Goal: Information Seeking & Learning: Learn about a topic

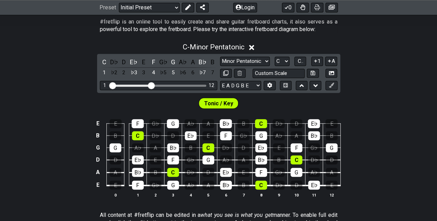
scroll to position [104, 0]
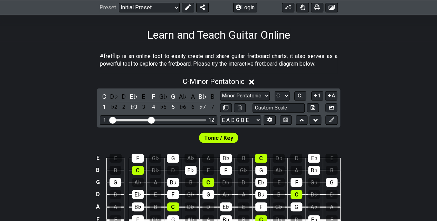
click at [223, 138] on span "Tonic / Key" at bounding box center [218, 138] width 29 height 10
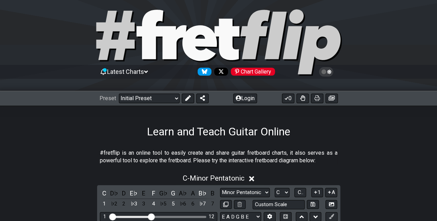
scroll to position [0, 0]
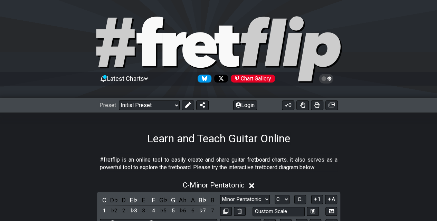
click at [327, 79] on icon at bounding box center [326, 79] width 6 height 6
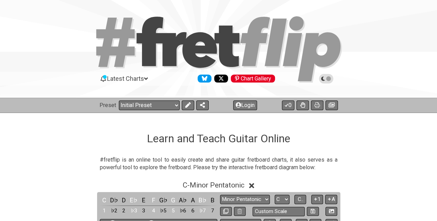
click at [324, 77] on icon at bounding box center [326, 79] width 6 height 6
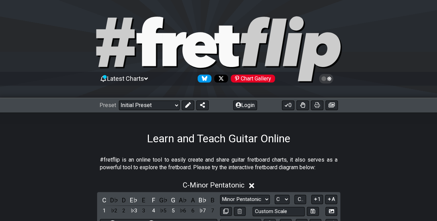
click at [132, 79] on span "Latest Charts" at bounding box center [125, 78] width 37 height 7
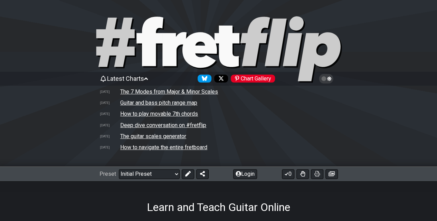
click at [124, 115] on td "How to play movable 7th chords" at bounding box center [159, 113] width 78 height 7
click at [134, 76] on span "Latest Charts" at bounding box center [125, 78] width 37 height 7
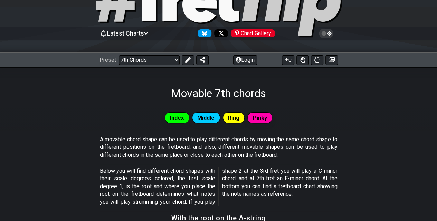
scroll to position [35, 0]
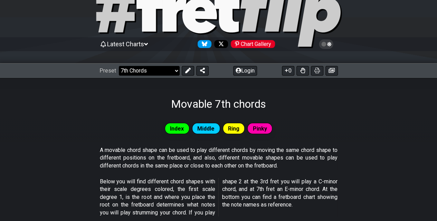
click at [146, 67] on select "Welcome to #fretflip! Initial Preset Custom Preset Minor Pentatonic Major Penta…" at bounding box center [149, 71] width 61 height 10
click at [119, 66] on select "Welcome to #fretflip! Initial Preset Custom Preset Minor Pentatonic Major Penta…" at bounding box center [149, 71] width 61 height 10
select select "/welcome"
select select "C"
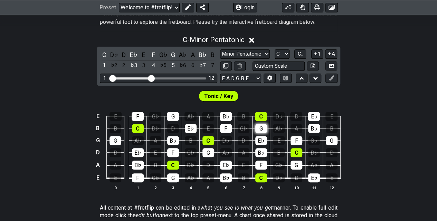
scroll to position [104, 0]
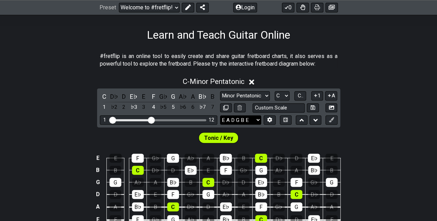
click at [256, 121] on select "E A D G B E E A D G B E E A D G B E B E A D F♯ B A D G C E A D A D G B E E♭ A♭ …" at bounding box center [240, 119] width 41 height 9
click at [267, 119] on icon at bounding box center [269, 119] width 5 height 5
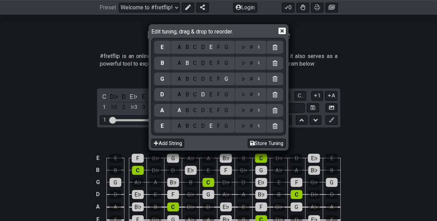
click at [244, 126] on div "♭" at bounding box center [243, 126] width 8 height 8
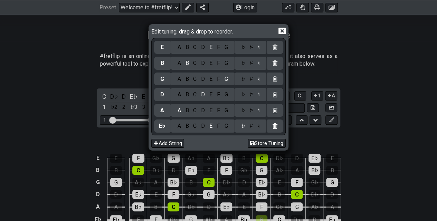
click at [244, 113] on div "♭" at bounding box center [243, 111] width 8 height 8
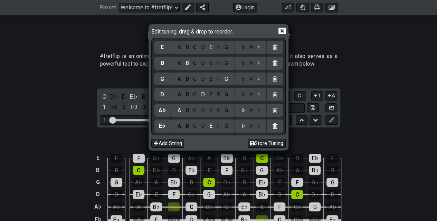
click at [243, 95] on div "♭" at bounding box center [243, 95] width 8 height 8
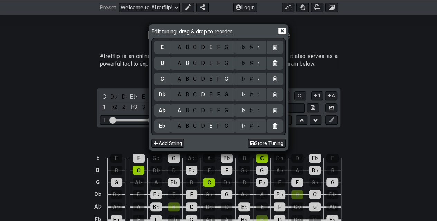
click at [244, 80] on div "♭" at bounding box center [243, 79] width 8 height 8
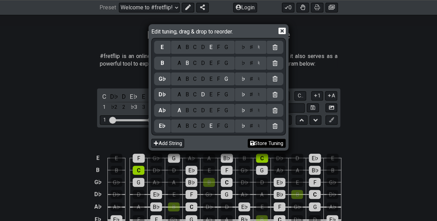
click at [268, 142] on button "Store Tuning" at bounding box center [266, 143] width 38 height 9
click at [270, 141] on button "Store Tuning" at bounding box center [266, 143] width 38 height 9
click at [281, 33] on icon at bounding box center [281, 31] width 7 height 7
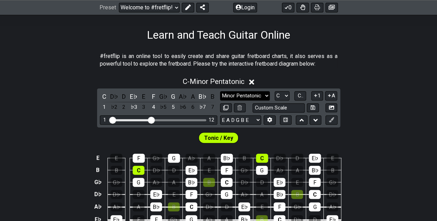
click at [254, 97] on select "Minor Pentatonic Click to edit Minor Pentatonic Major Pentatonic Minor Blues Ma…" at bounding box center [245, 95] width 50 height 9
click at [245, 96] on select "Minor Pentatonic Click to edit Minor Pentatonic Major Pentatonic Minor Blues Ma…" at bounding box center [245, 95] width 50 height 9
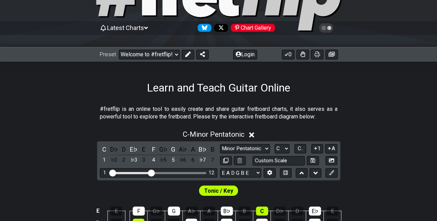
scroll to position [0, 0]
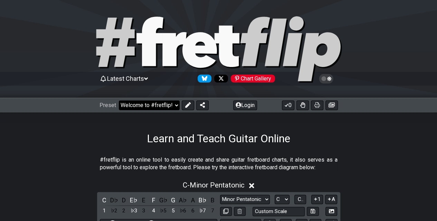
click at [158, 106] on select "Welcome to #fretflip! Initial Preset Custom Preset Minor Pentatonic Major Penta…" at bounding box center [149, 105] width 61 height 10
click at [144, 77] on span "Latest Charts" at bounding box center [125, 78] width 37 height 7
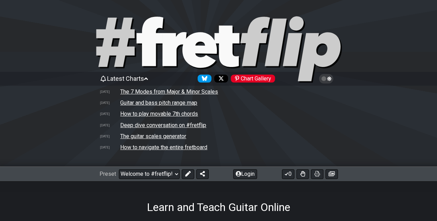
click at [139, 80] on span "Latest Charts" at bounding box center [125, 78] width 37 height 7
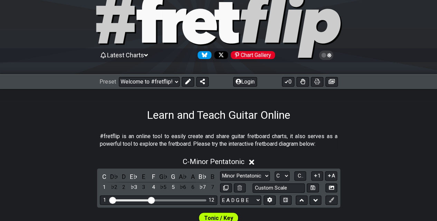
scroll to position [35, 0]
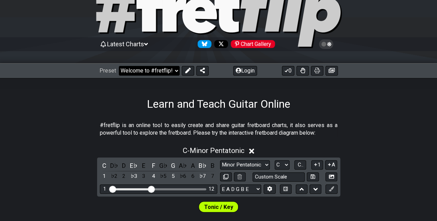
click at [153, 71] on select "Welcome to #fretflip! Initial Preset Custom Preset Minor Pentatonic Major Penta…" at bounding box center [149, 71] width 61 height 10
click at [119, 66] on select "Welcome to #fretflip! Initial Preset Custom Preset Minor Pentatonic Major Penta…" at bounding box center [149, 71] width 61 height 10
select select "/movable-7th-chords"
